Goal: Connect with others: Connect with others

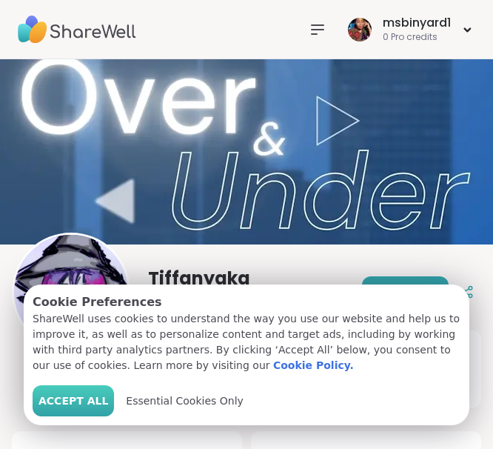
click at [96, 393] on button "Accept All" at bounding box center [74, 400] width 82 height 31
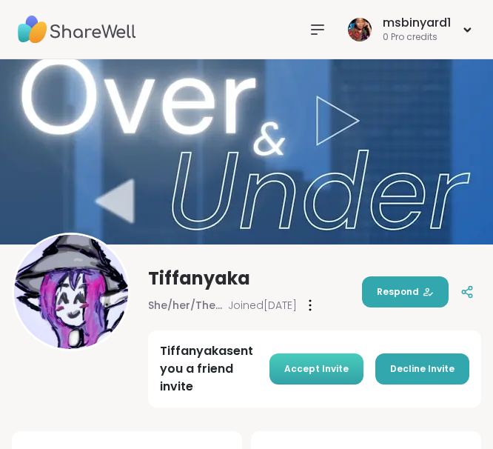
click at [333, 367] on span "Accept Invite" at bounding box center [317, 368] width 64 height 13
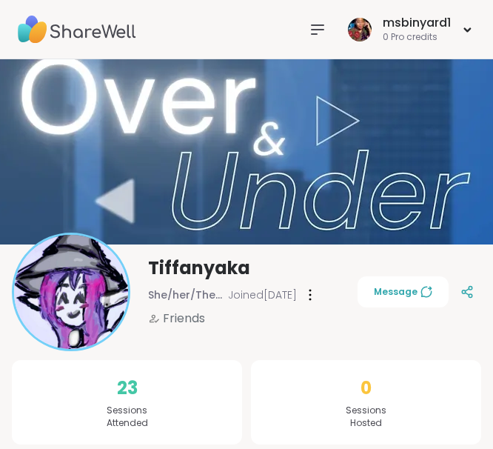
click at [79, 38] on img at bounding box center [77, 30] width 119 height 52
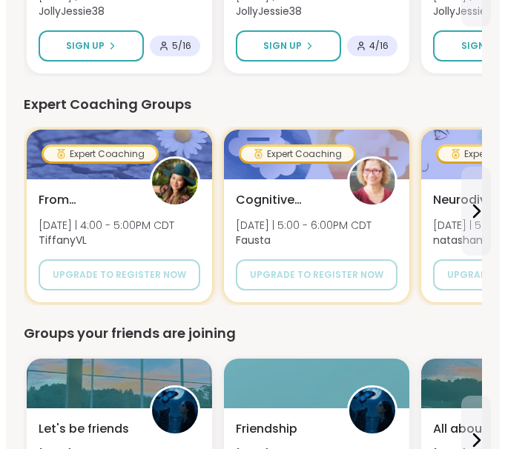
scroll to position [608, 0]
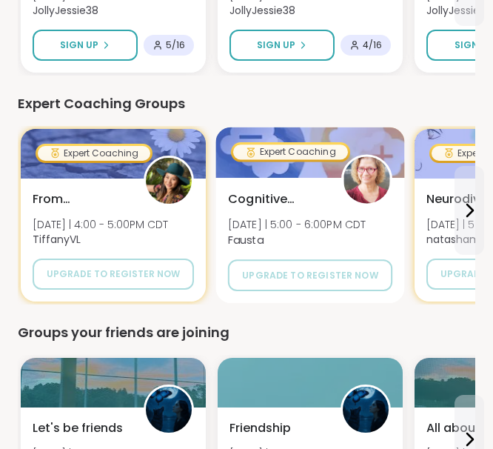
click at [243, 192] on span "Cognitive Behavioral Coaching: Shifting Self-Talk" at bounding box center [276, 199] width 97 height 18
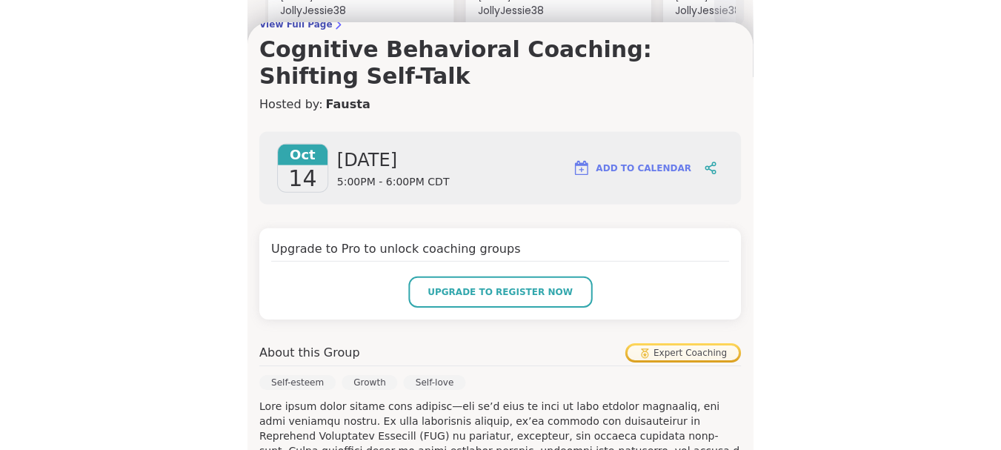
scroll to position [0, 0]
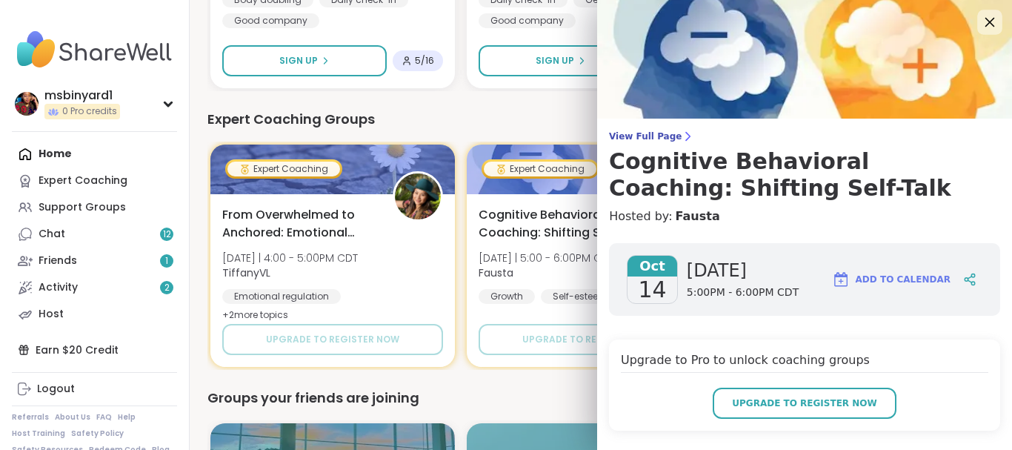
click at [493, 24] on icon at bounding box center [991, 23] width 10 height 10
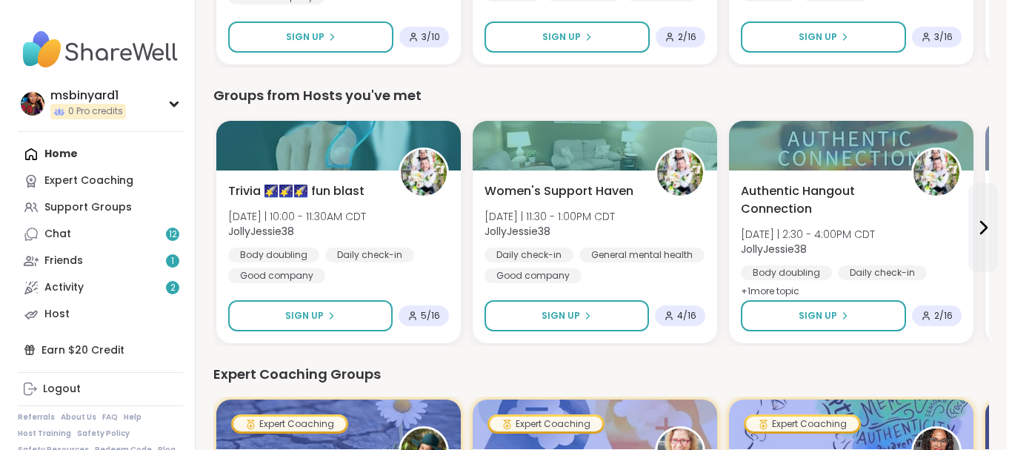
scroll to position [239, 0]
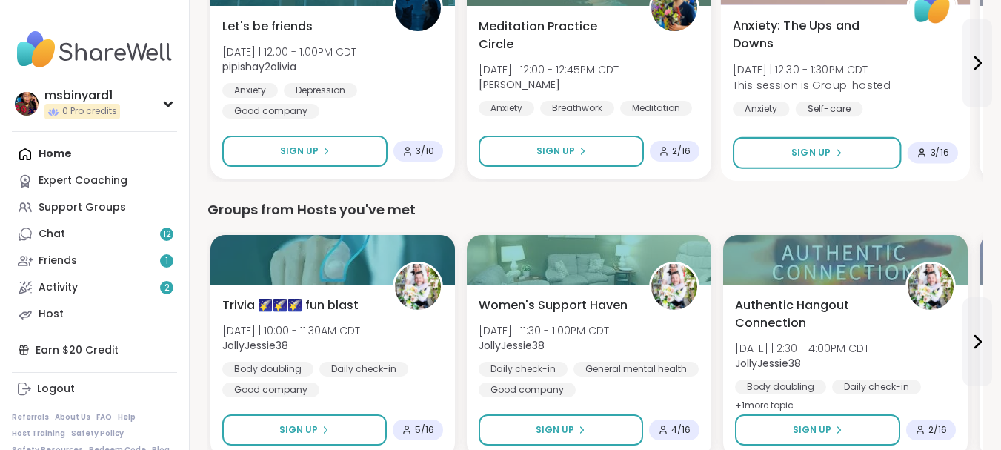
click at [493, 64] on span "[DATE] | 12:30 - 1:30PM CDT" at bounding box center [812, 69] width 158 height 15
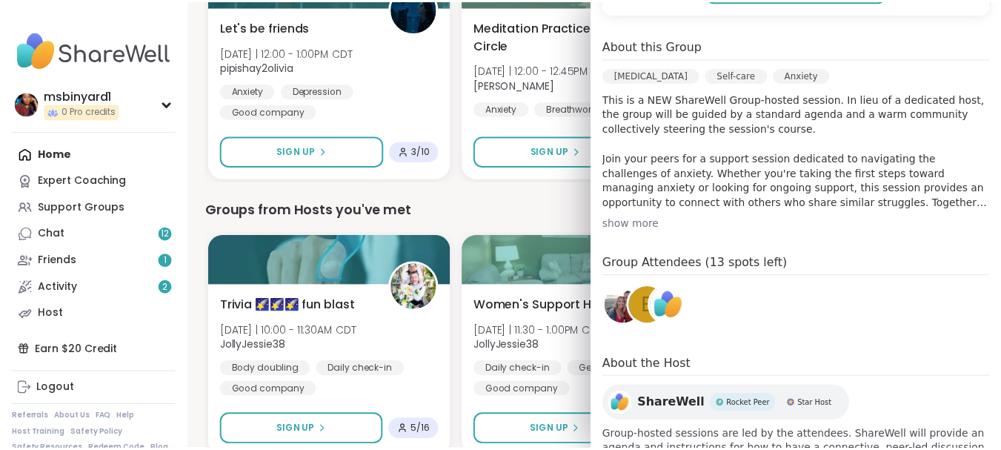
scroll to position [391, 0]
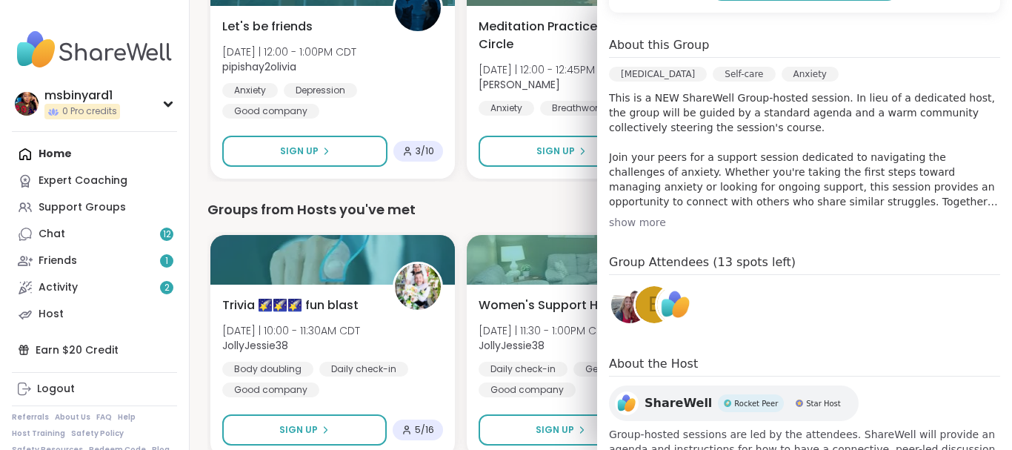
click at [493, 201] on div "Groups from Hosts you've met" at bounding box center [600, 209] width 787 height 21
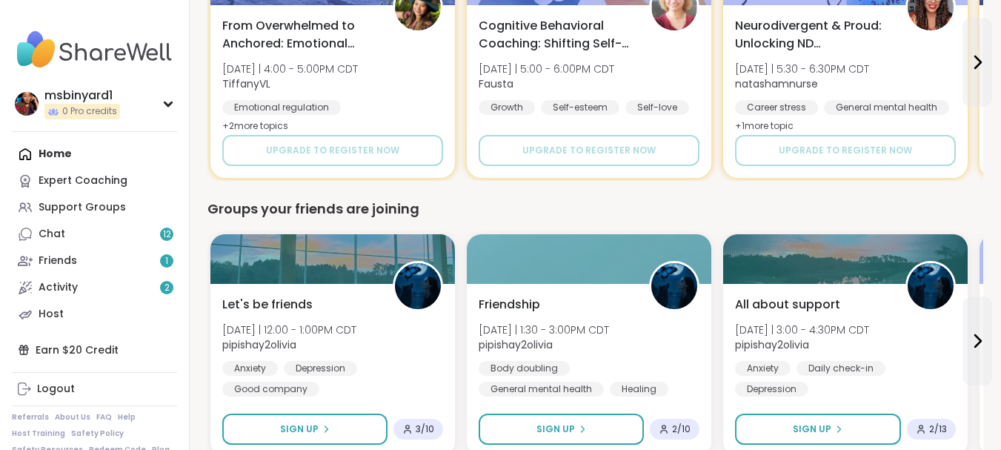
scroll to position [797, 0]
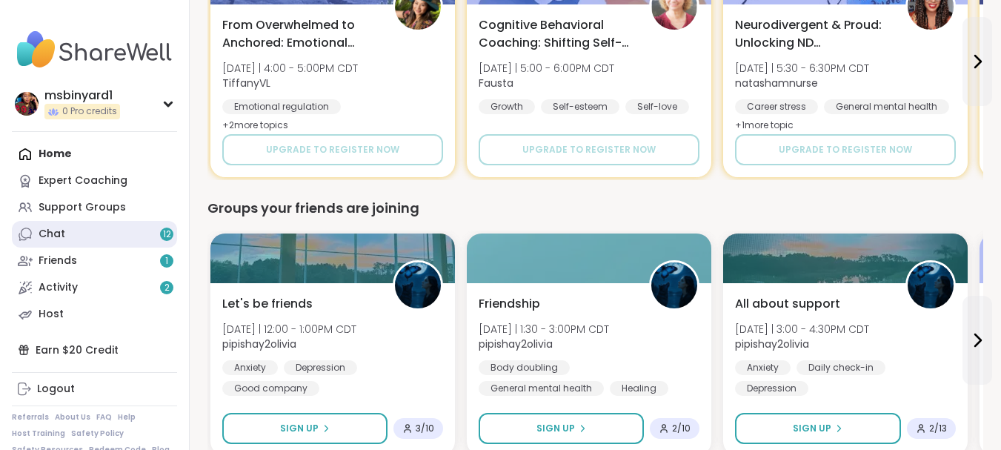
click at [122, 237] on link "Chat 12" at bounding box center [94, 234] width 165 height 27
